Goal: Navigation & Orientation: Find specific page/section

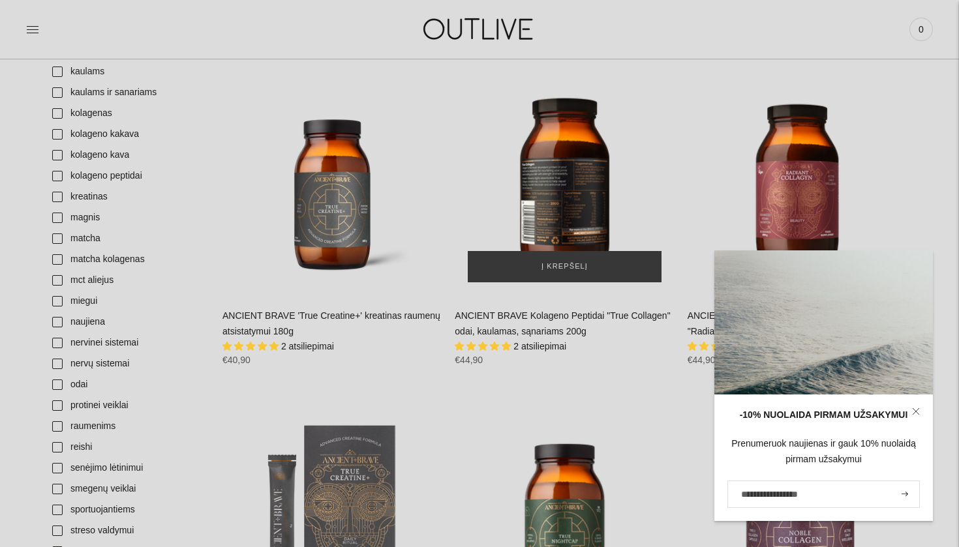
scroll to position [615, 0]
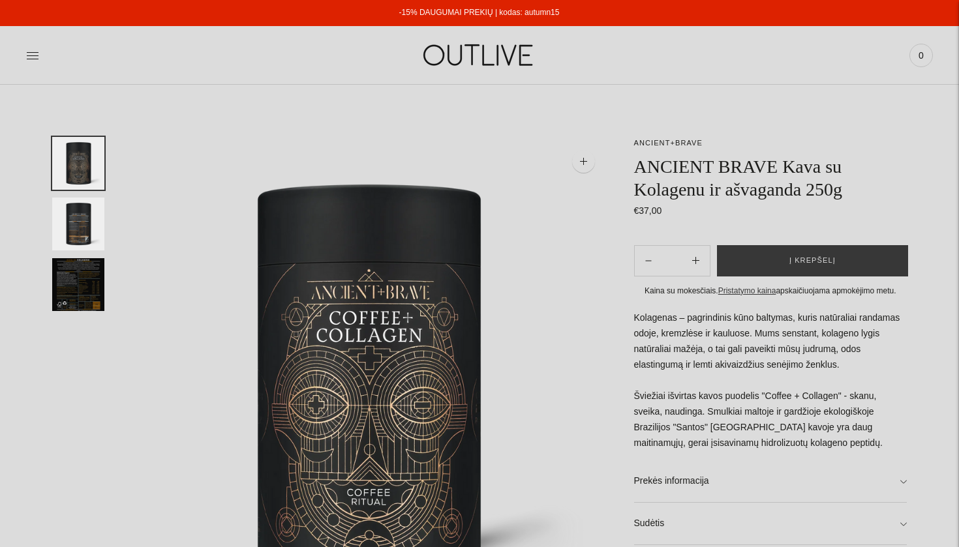
click at [455, 57] on img at bounding box center [479, 55] width 163 height 45
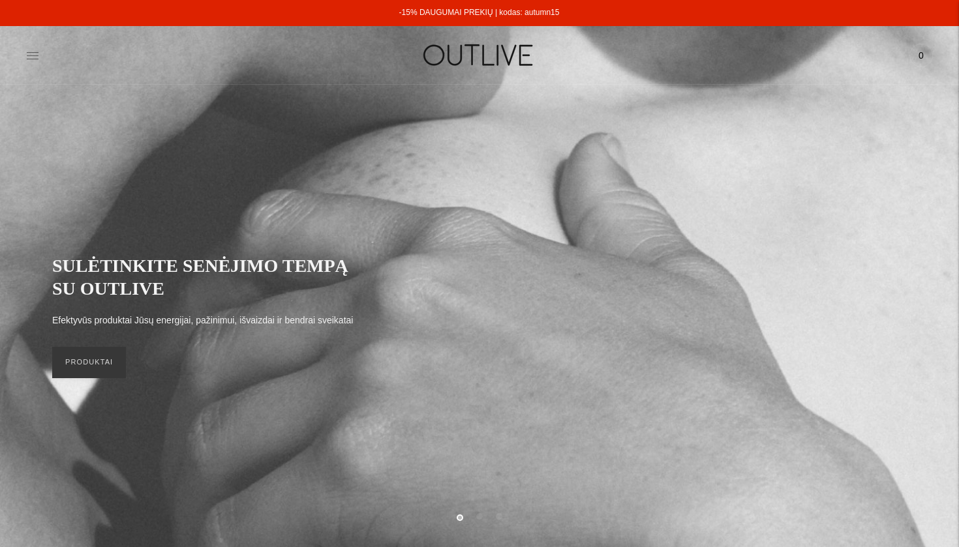
click at [35, 52] on icon at bounding box center [33, 55] width 12 height 7
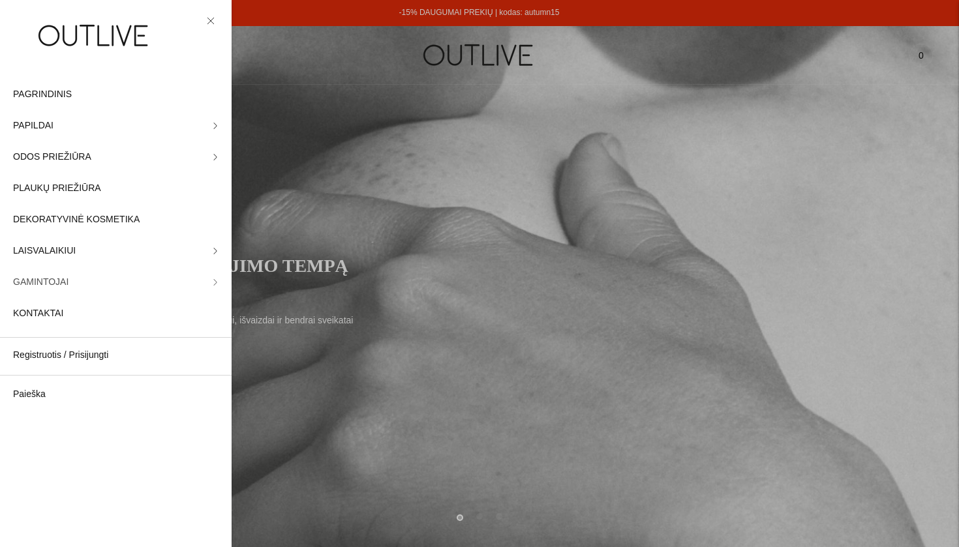
click at [75, 283] on link "GAMINTOJAI" at bounding box center [116, 282] width 232 height 31
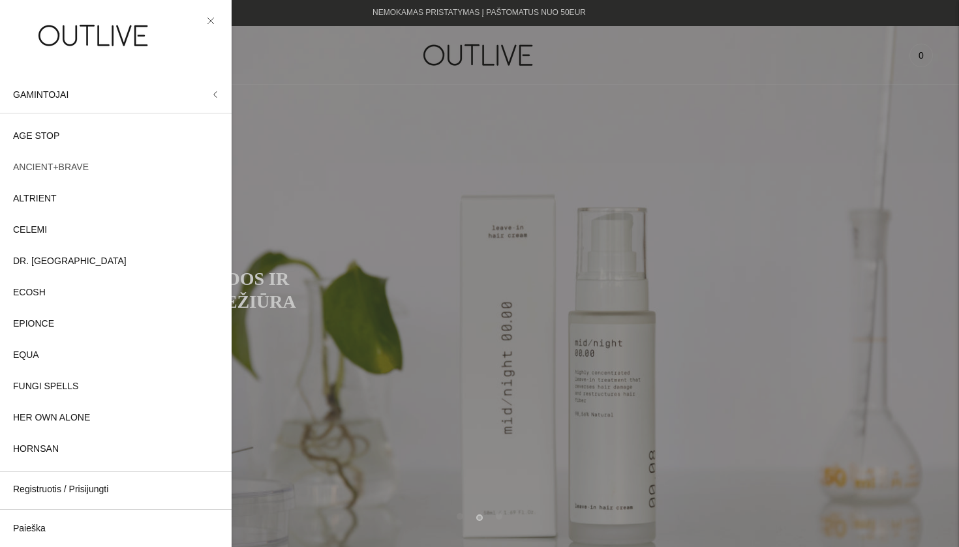
click at [63, 166] on span "ANCIENT+BRAVE" at bounding box center [51, 168] width 76 height 16
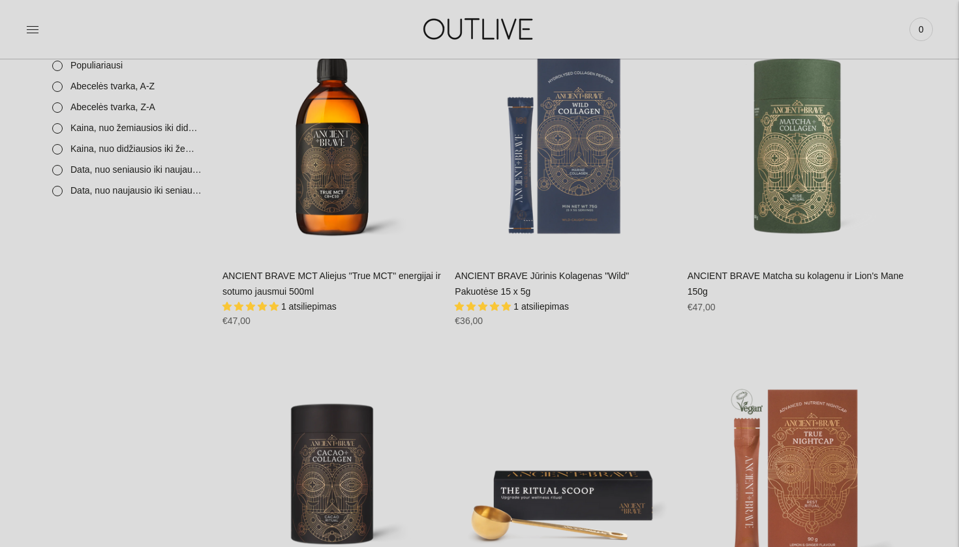
scroll to position [1450, 0]
